Goal: Task Accomplishment & Management: Manage account settings

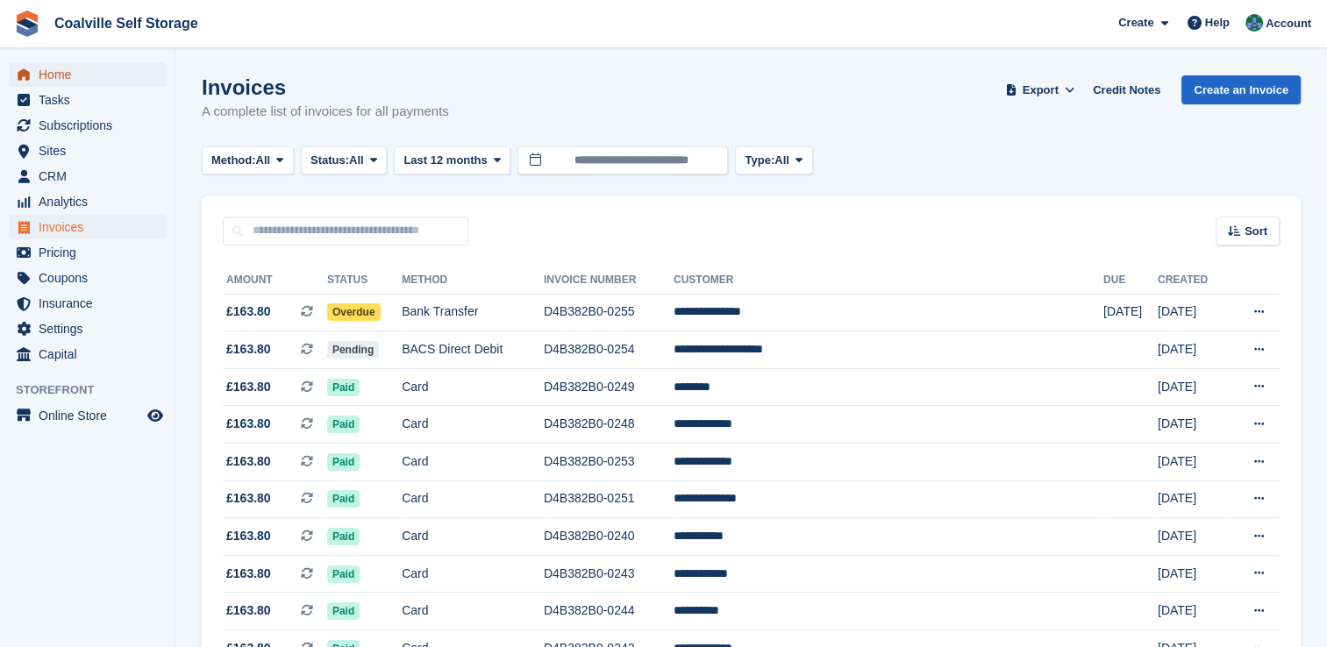
click at [71, 78] on span "Home" at bounding box center [91, 74] width 105 height 25
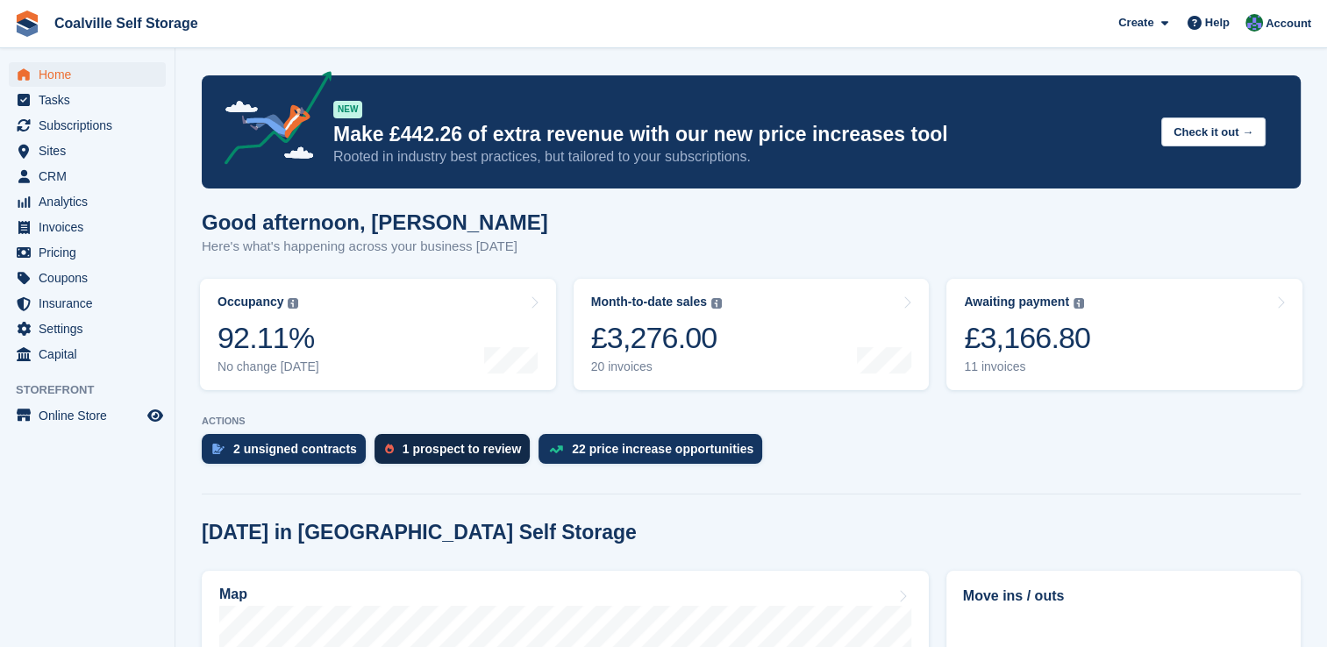
click at [424, 450] on div "1 prospect to review" at bounding box center [462, 449] width 118 height 14
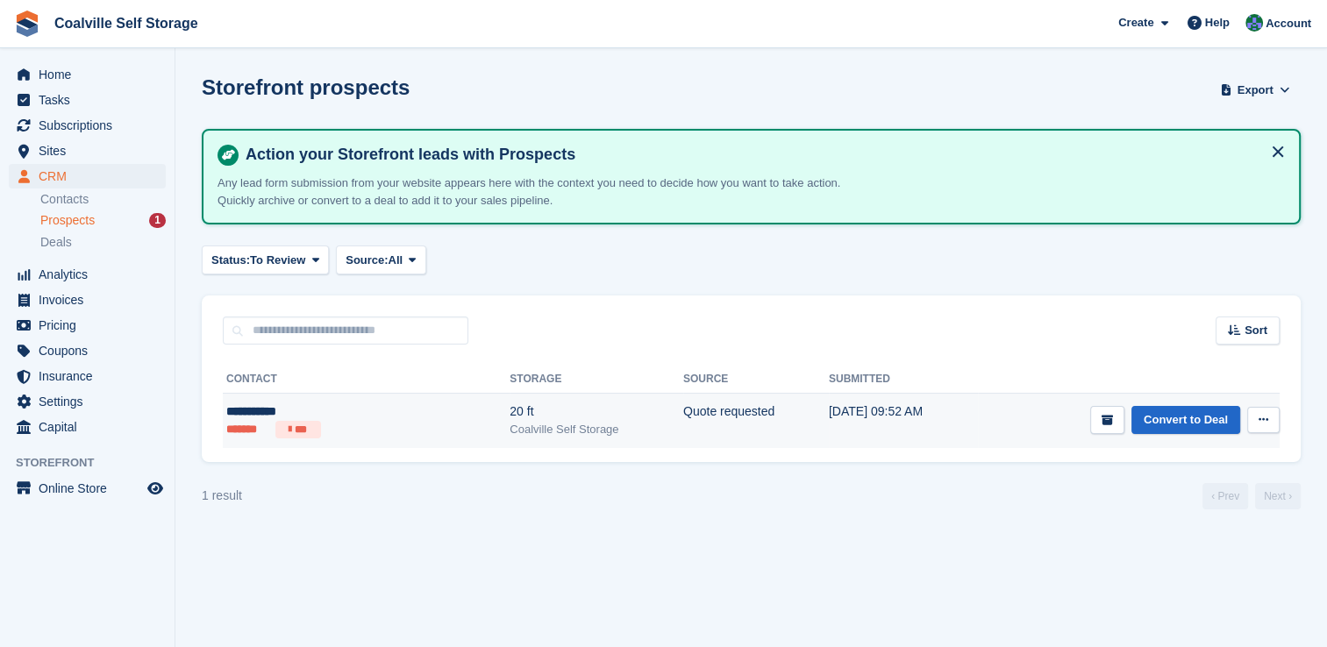
click at [1267, 418] on icon at bounding box center [1264, 419] width 10 height 11
click at [1178, 452] on p "View contact" at bounding box center [1195, 454] width 153 height 23
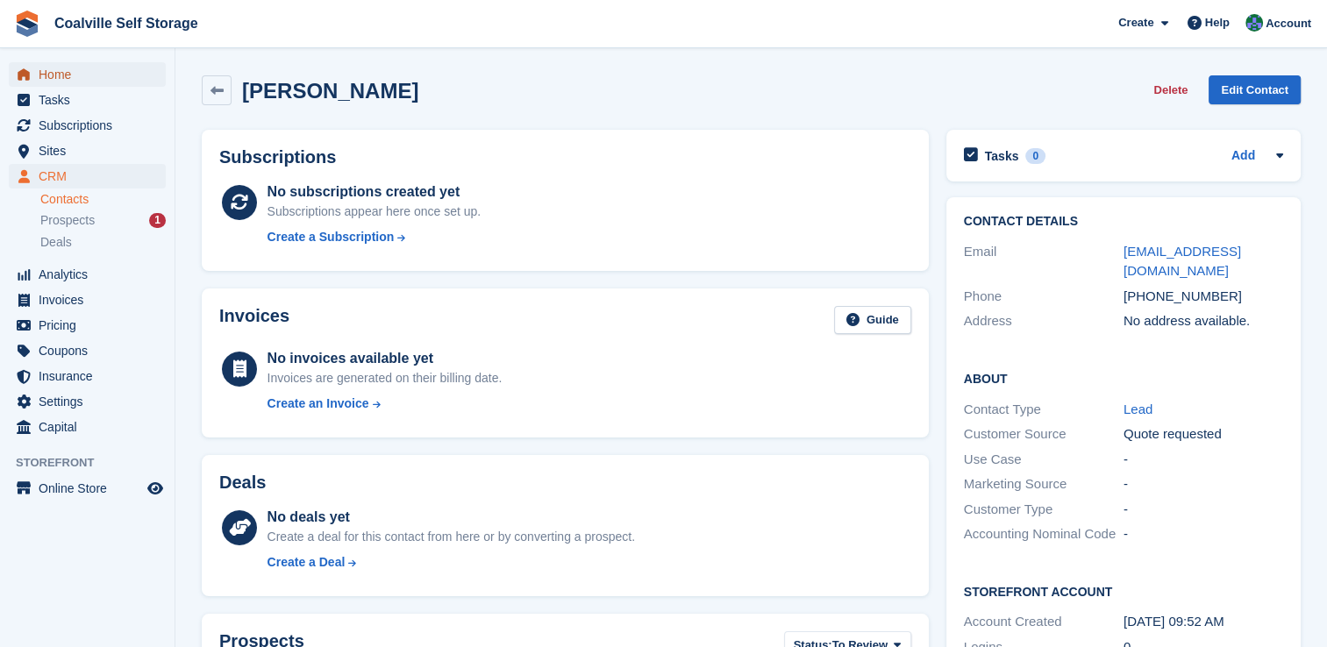
click at [74, 79] on span "Home" at bounding box center [91, 74] width 105 height 25
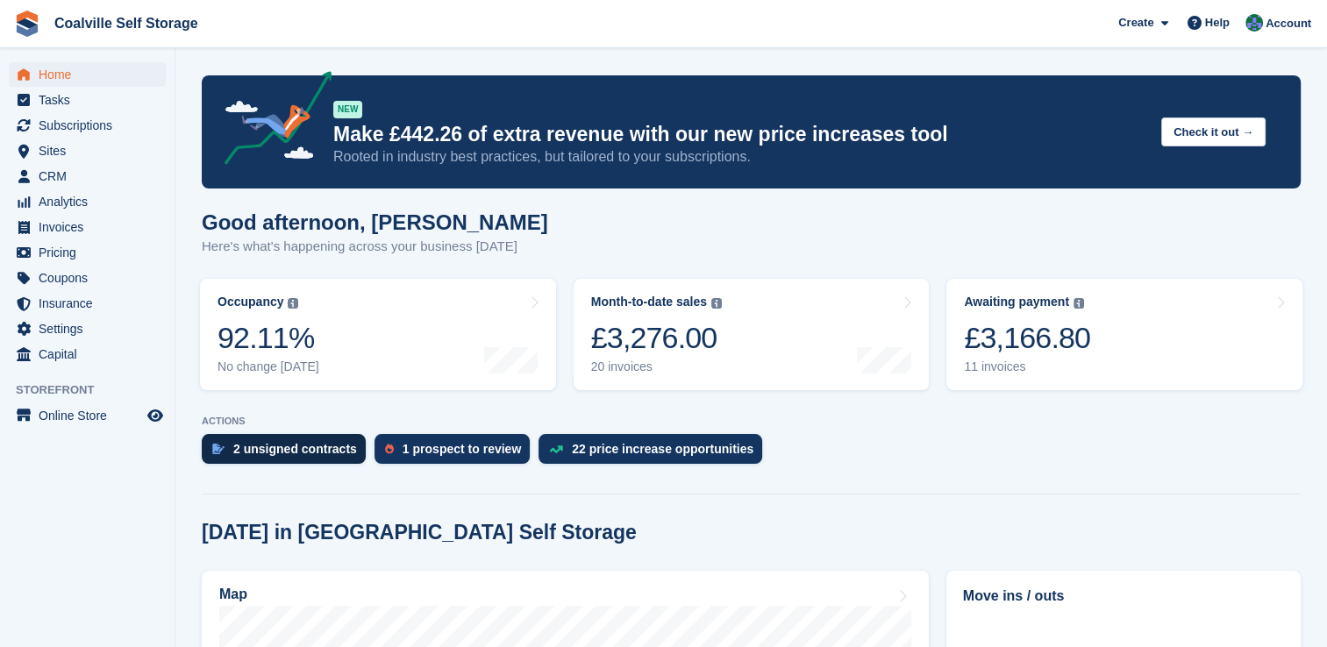
click at [323, 444] on div "2 unsigned contracts" at bounding box center [295, 449] width 124 height 14
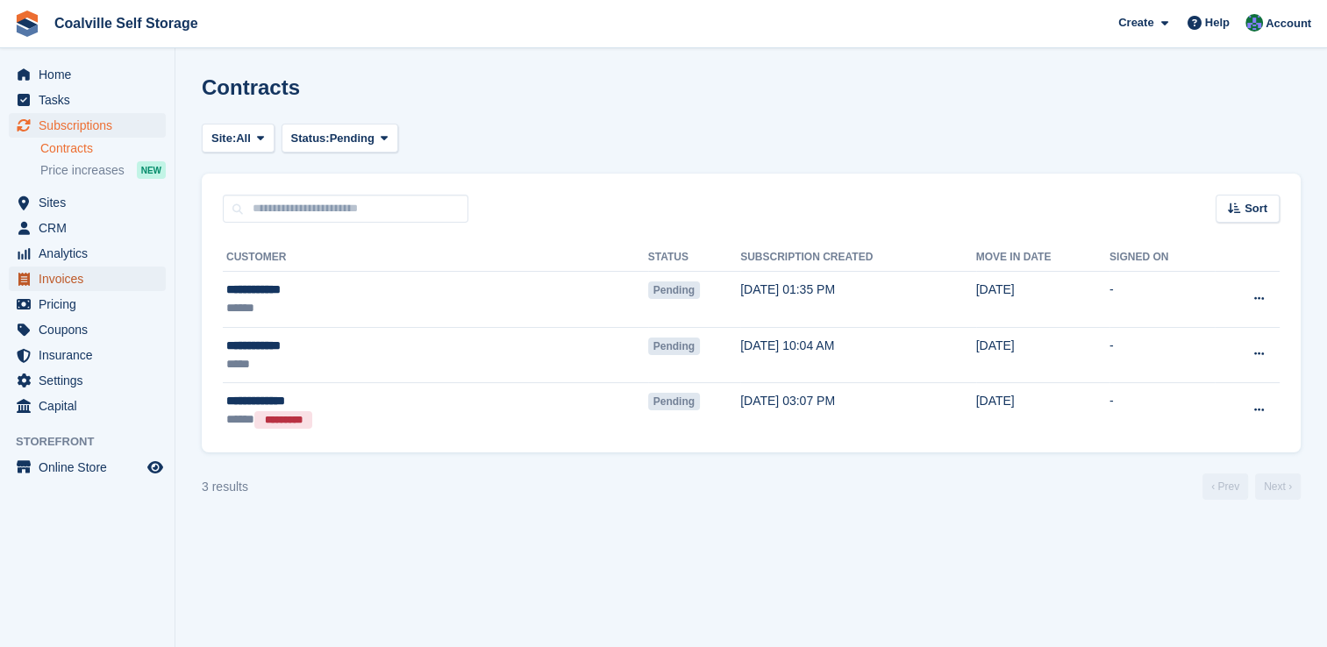
click at [86, 285] on span "Invoices" at bounding box center [91, 279] width 105 height 25
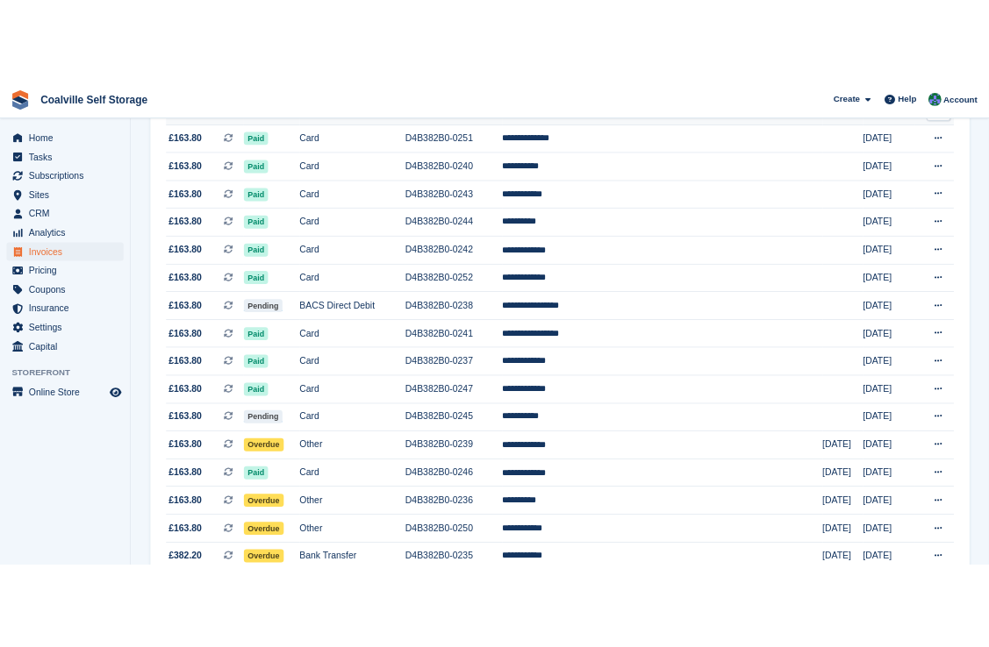
scroll to position [439, 0]
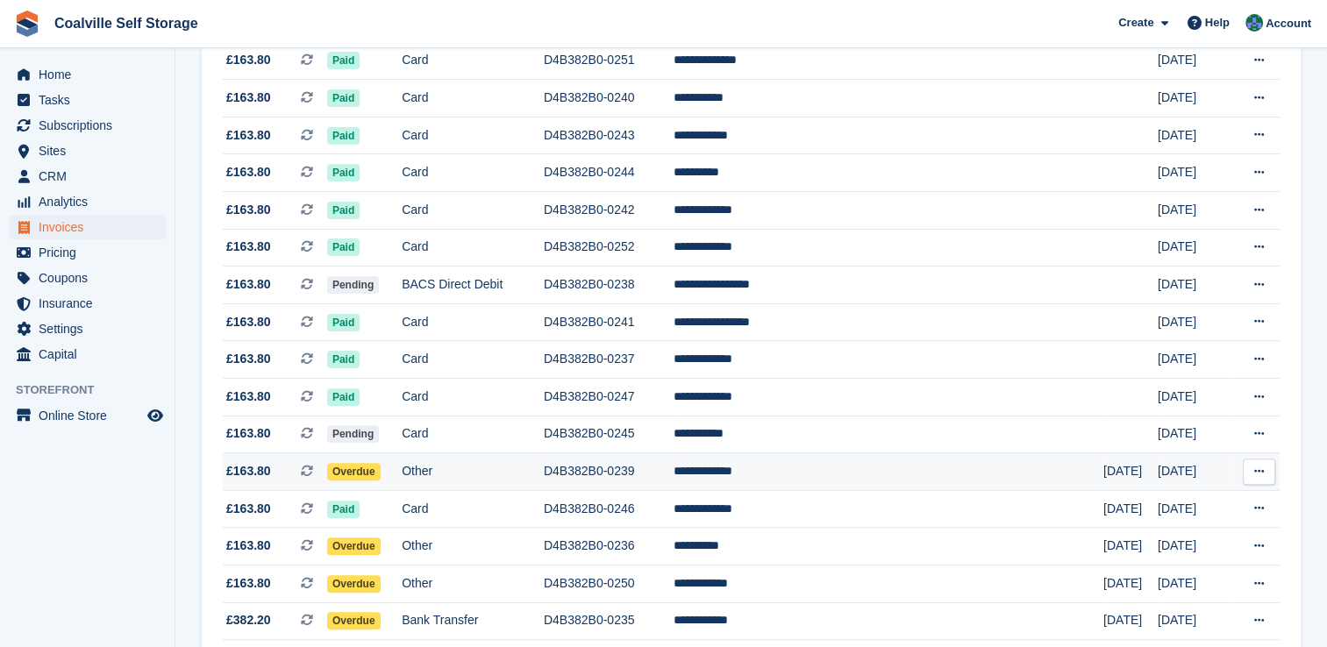
click at [1260, 477] on icon at bounding box center [1259, 471] width 10 height 11
click at [1154, 529] on p "View on Stripe" at bounding box center [1191, 532] width 153 height 28
